Goal: Transaction & Acquisition: Subscribe to service/newsletter

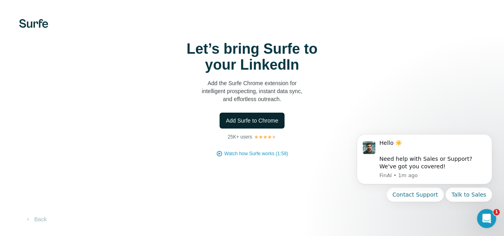
click at [219, 129] on button "Add Surfe to Chrome" at bounding box center [251, 121] width 65 height 16
